Goal: Check status: Check status

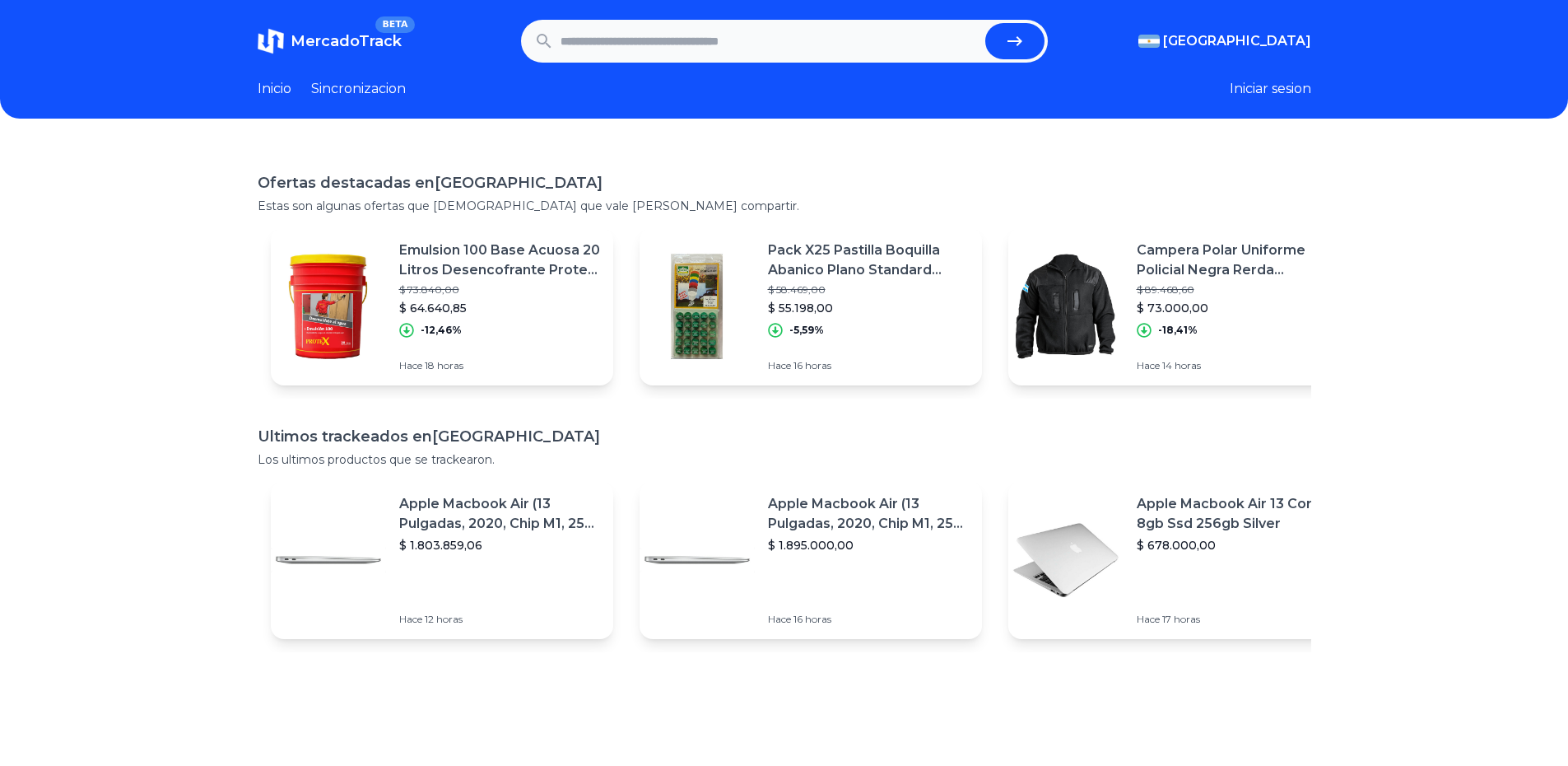
click at [773, 51] on input "text" at bounding box center [770, 41] width 418 height 36
click at [816, 49] on input "text" at bounding box center [770, 41] width 418 height 36
type input "**********"
click at [985, 23] on button "submit" at bounding box center [1014, 41] width 59 height 36
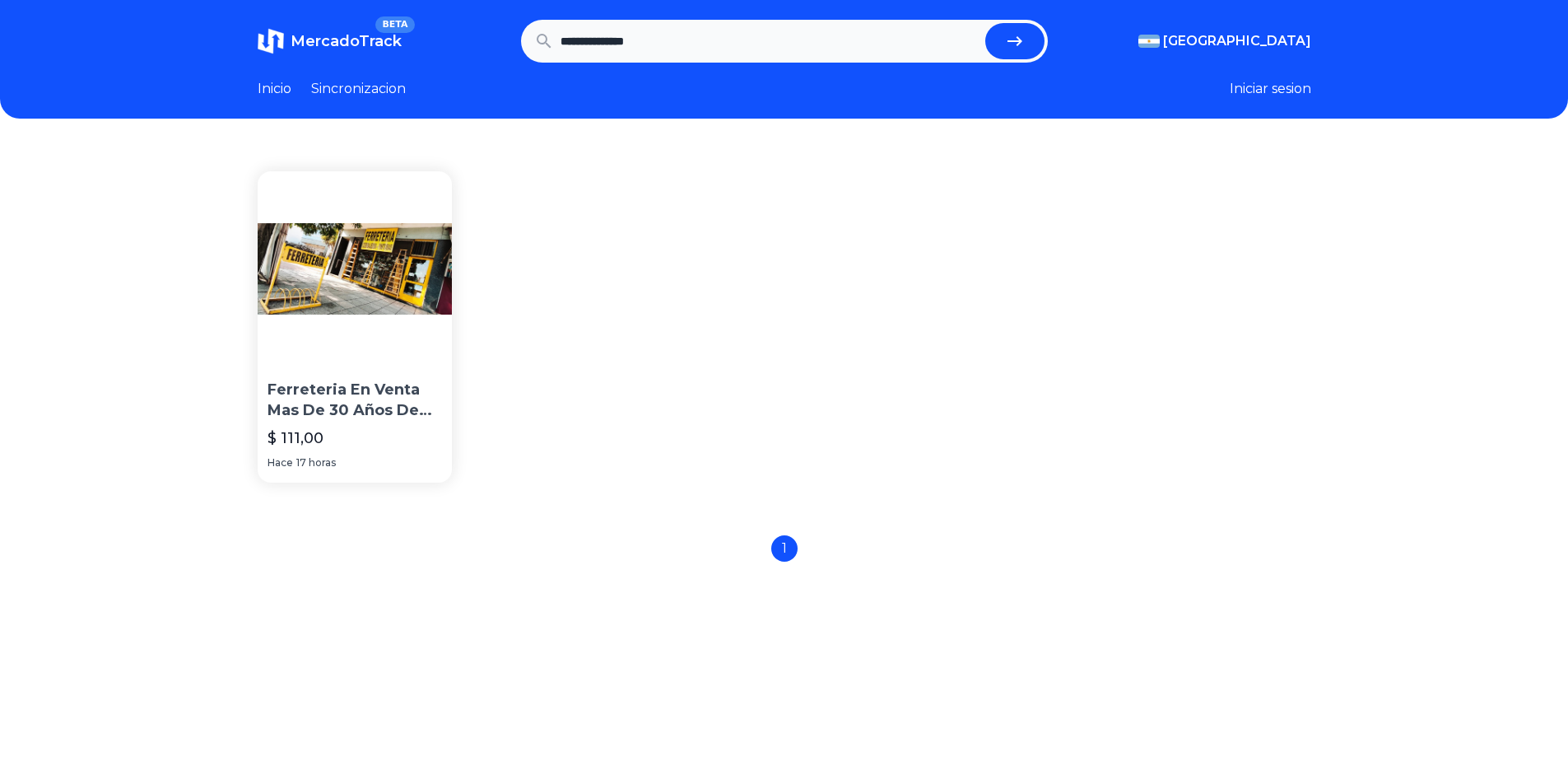
click at [1022, 35] on icon "submit" at bounding box center [1015, 41] width 20 height 20
click at [361, 89] on link "Sincronizacion" at bounding box center [358, 89] width 95 height 20
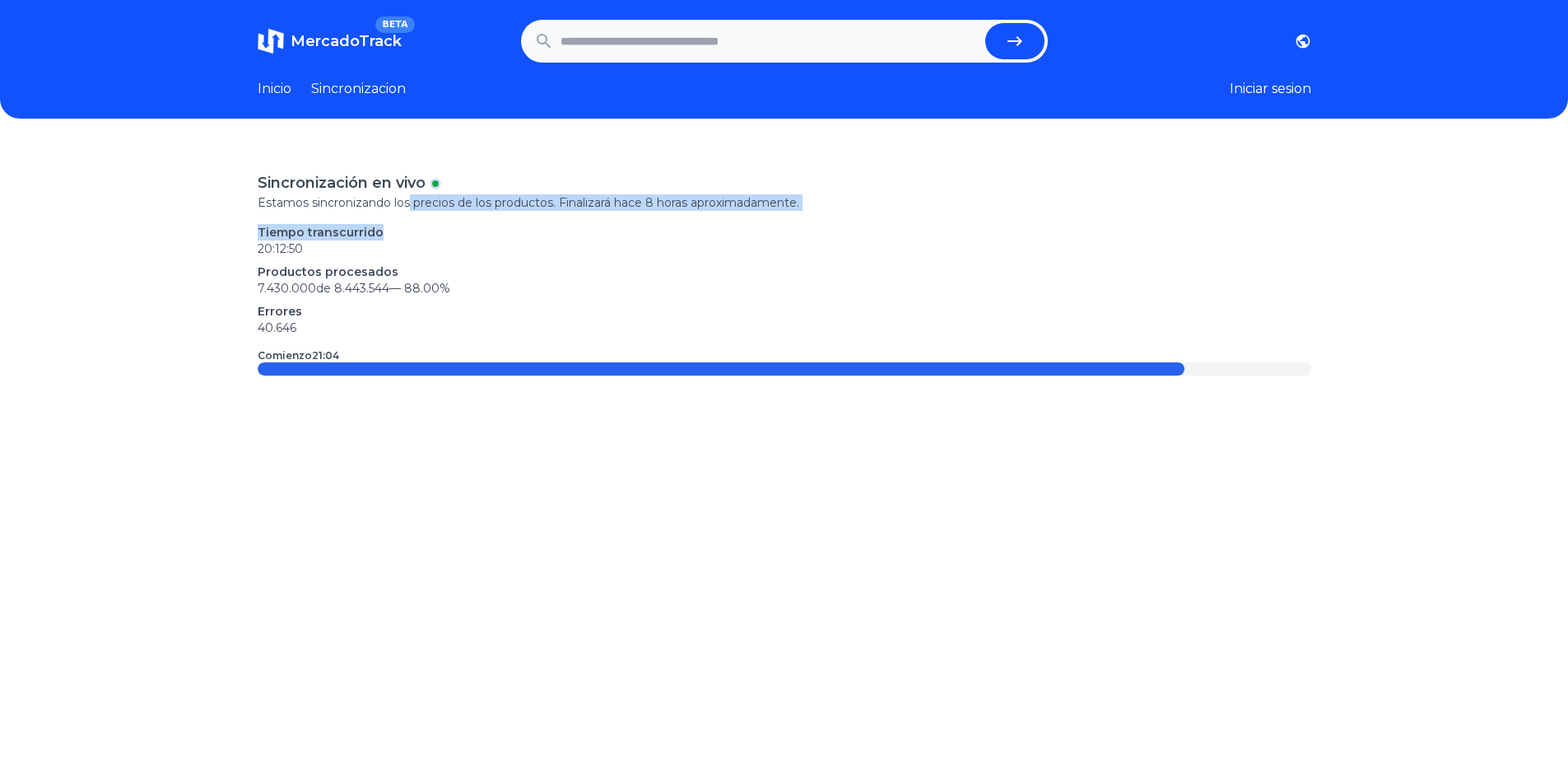
drag, startPoint x: 516, startPoint y: 206, endPoint x: 626, endPoint y: 211, distance: 110.1
click at [626, 211] on div "Sincronización en vivo Estamos sincronizando los precios de los productos. Fina…" at bounding box center [784, 274] width 1054 height 205
click at [657, 207] on p "Estamos sincronizando los precios de los productos. Finalizará hace 8 horas apr…" at bounding box center [784, 203] width 1054 height 16
click at [749, 195] on p "Estamos sincronizando los precios de los productos. Finalizará hace 8 horas apr…" at bounding box center [784, 203] width 1054 height 16
drag, startPoint x: 669, startPoint y: 261, endPoint x: 648, endPoint y: 271, distance: 23.3
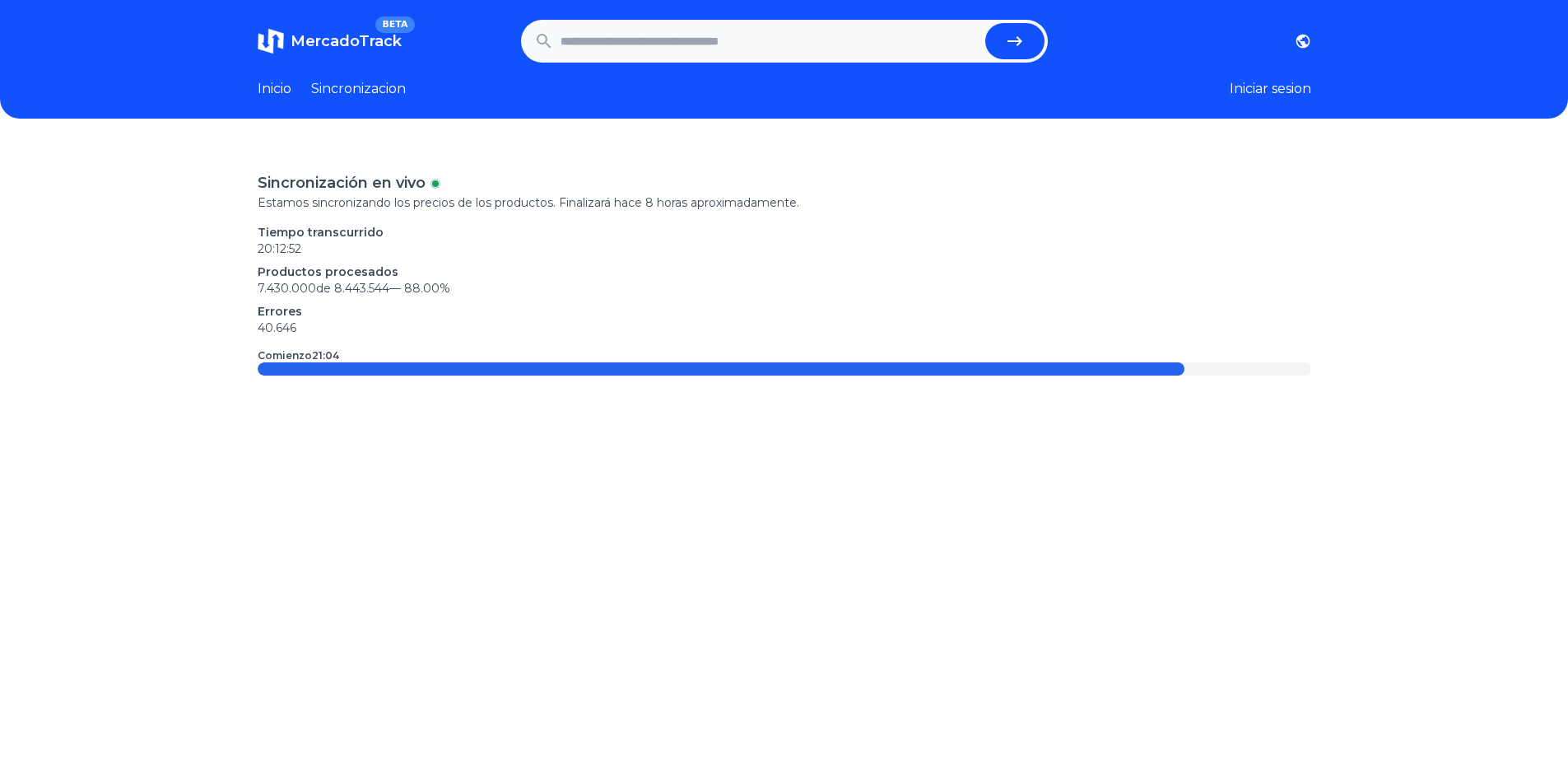
click at [669, 262] on div "Tiempo transcurrido 20:12:52 Productos procesados 7.430.000 de 8.443.544 — 88.0…" at bounding box center [784, 280] width 1054 height 112
click at [275, 35] on img at bounding box center [270, 41] width 26 height 26
